Goal: Navigation & Orientation: Find specific page/section

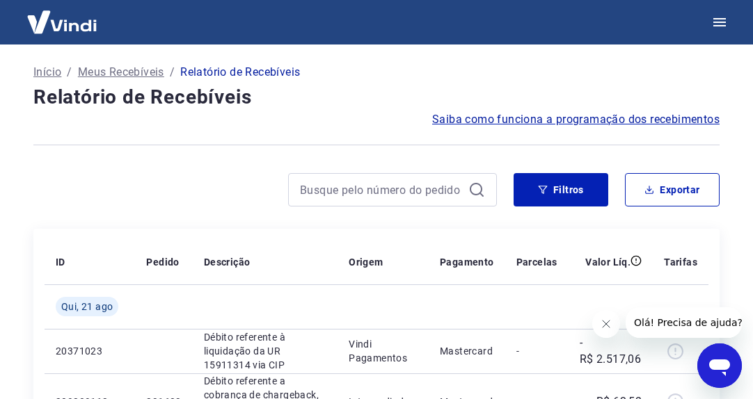
click at [54, 71] on p "Início" at bounding box center [47, 72] width 28 height 17
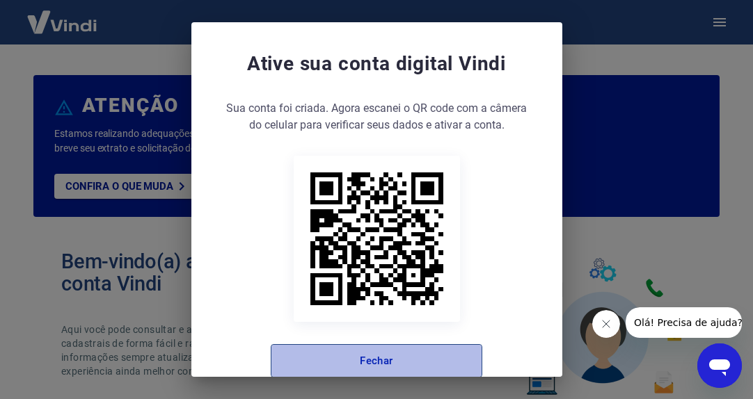
drag, startPoint x: 374, startPoint y: 360, endPoint x: 337, endPoint y: 350, distance: 37.7
click at [374, 360] on button "Fechar" at bounding box center [376, 360] width 211 height 33
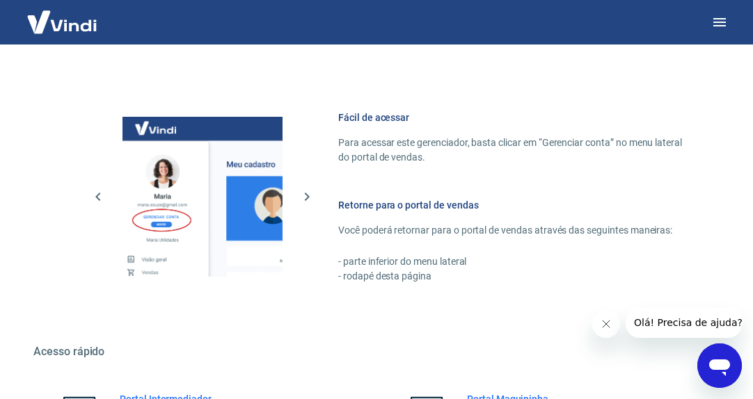
scroll to position [801, 0]
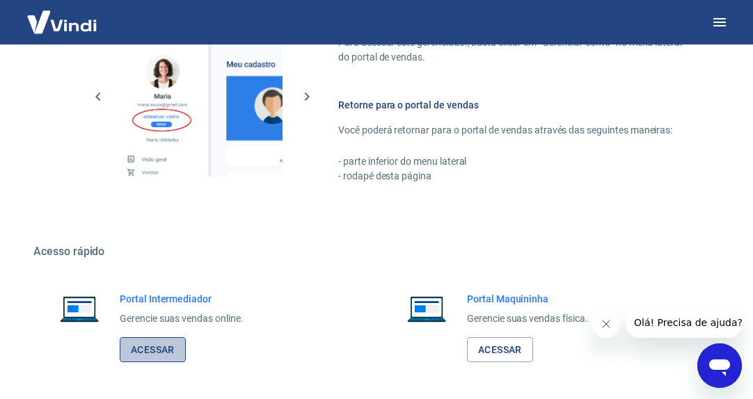
click at [159, 345] on link "Acessar" at bounding box center [153, 350] width 66 height 26
